Goal: Communication & Community: Answer question/provide support

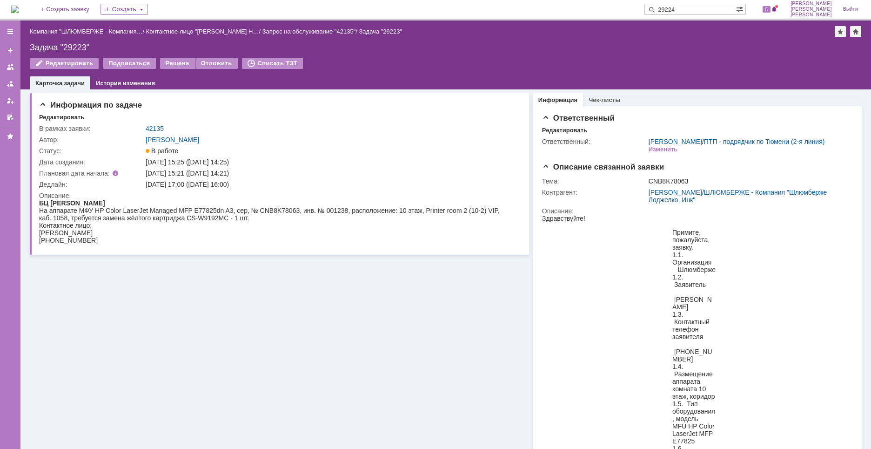
type input "29224"
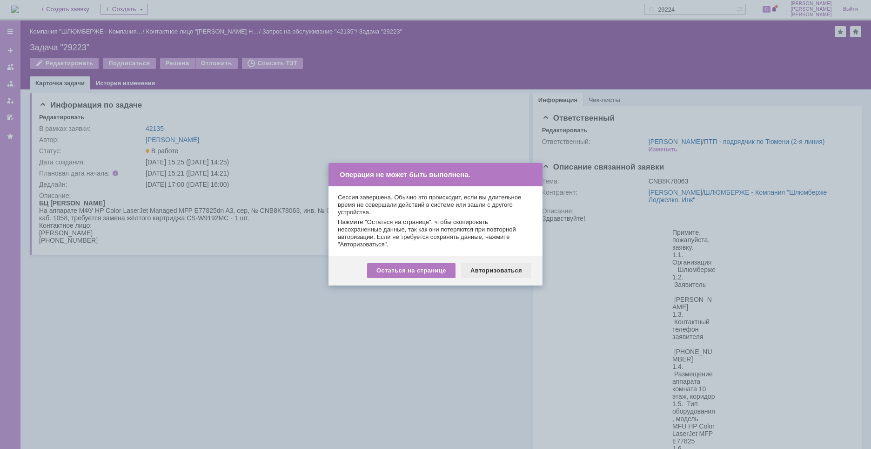
click at [489, 265] on div "Авторизоваться" at bounding box center [496, 270] width 70 height 15
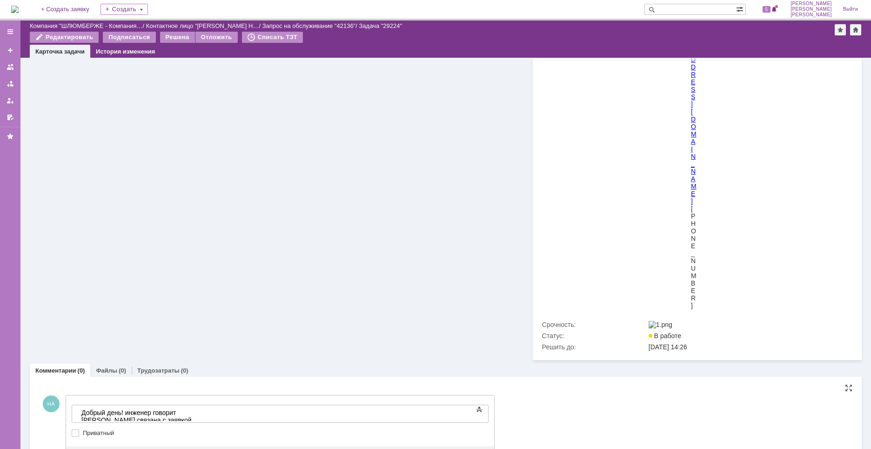
click at [217, 416] on body "Добрый день! инженер говорит ошибка связана с заявкой" at bounding box center [148, 416] width 140 height 22
drag, startPoint x: 311, startPoint y: 414, endPoint x: 338, endPoint y: 413, distance: 26.5
click at [214, 414] on div "Добрый день! инженер говорит ошибка связана с заявкой 28822," at bounding box center [147, 416] width 132 height 15
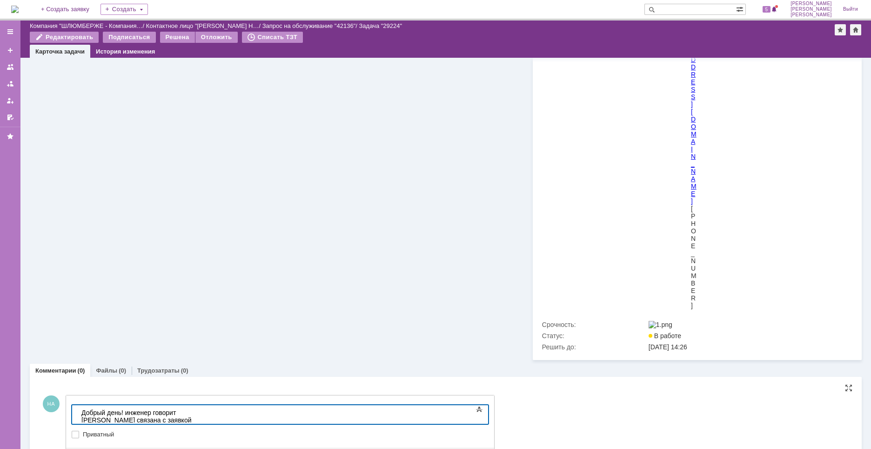
click at [214, 414] on div "Добрый день! инженер говорит ошибка связана с заявкой 28822, SAM-JC59-00037A - …" at bounding box center [147, 425] width 132 height 33
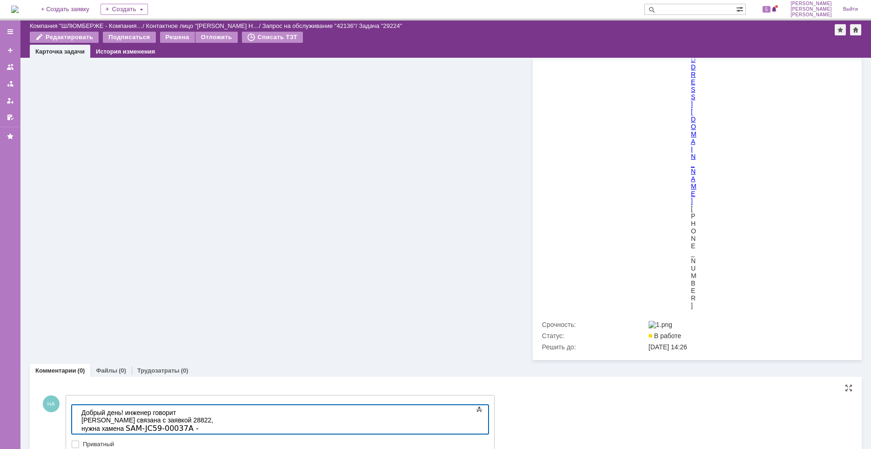
click at [214, 413] on div "Добрый день! инженер говорит ошибка связана с заявкой 28822, нужна хамена SAM-J…" at bounding box center [147, 425] width 132 height 33
click at [214, 424] on div "Добрый день! инженер говорит ошибка связана с заявкой 28822, нужна замена SAM-J…" at bounding box center [147, 425] width 132 height 33
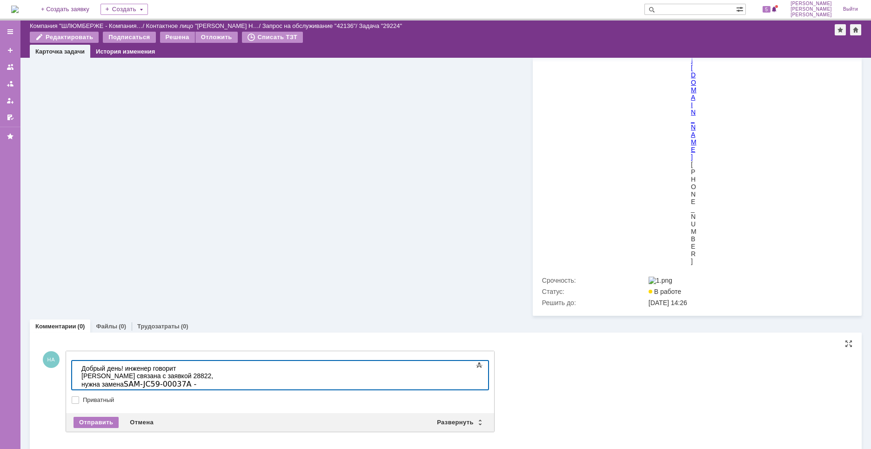
scroll to position [2988, 0]
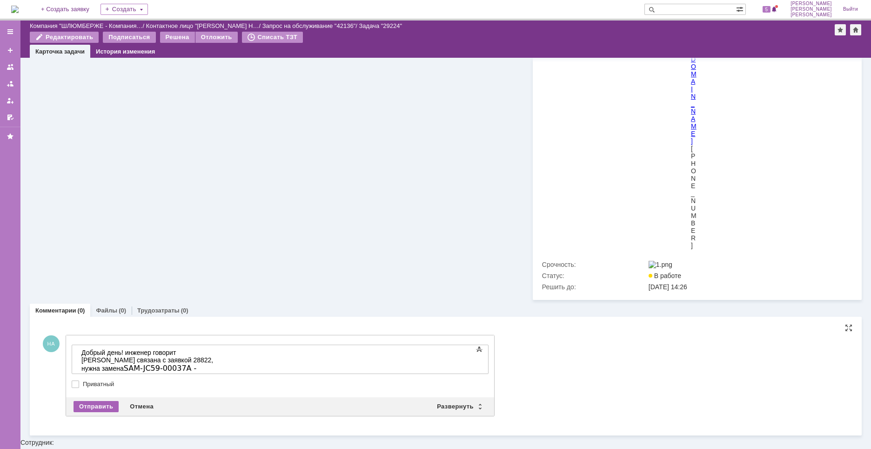
click at [108, 412] on div "Отправить" at bounding box center [96, 406] width 45 height 11
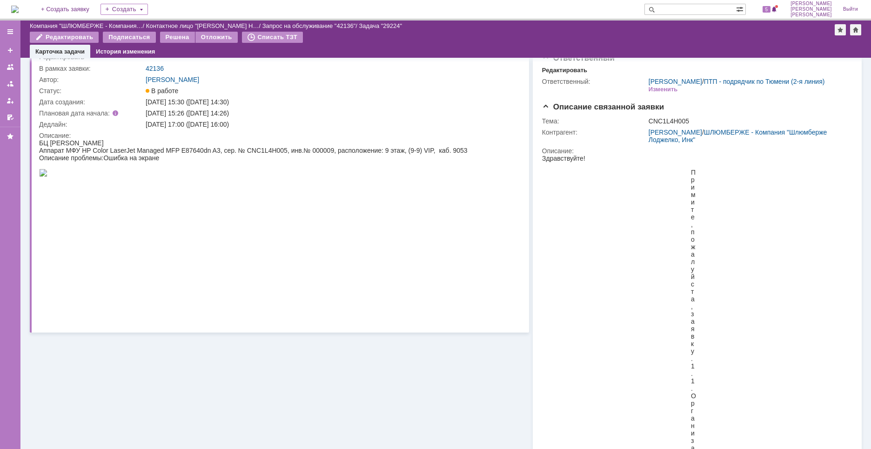
scroll to position [0, 0]
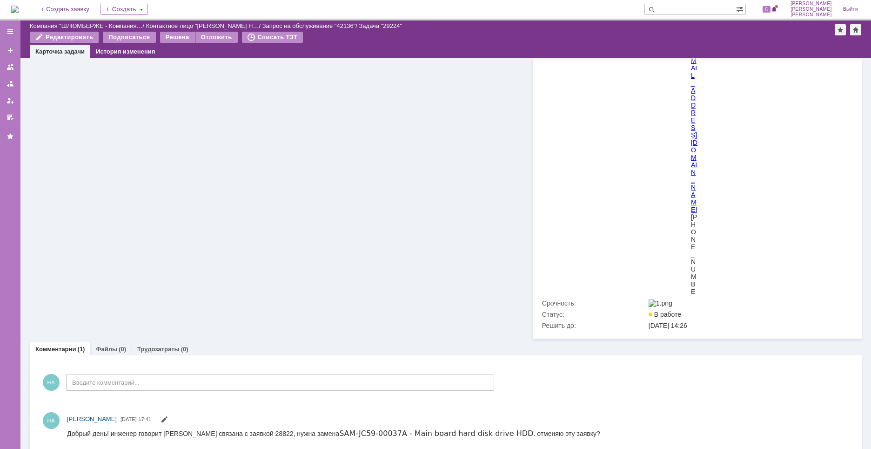
scroll to position [2531, 0]
